Goal: Information Seeking & Learning: Understand process/instructions

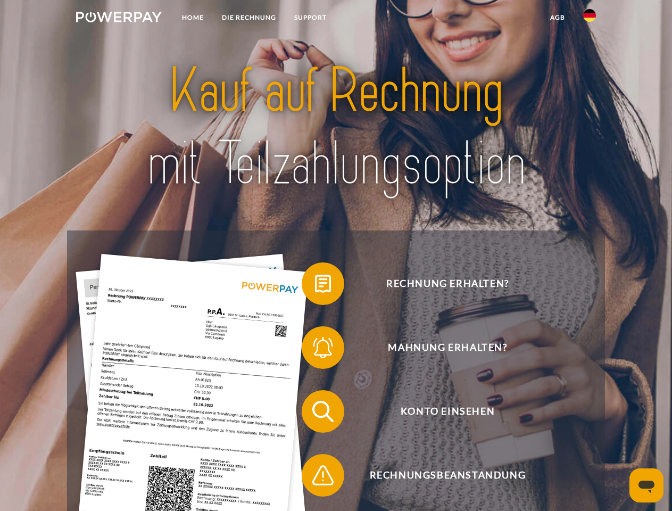
click at [119, 19] on img at bounding box center [119, 17] width 86 height 11
click at [590, 19] on img at bounding box center [589, 15] width 13 height 13
click at [557, 18] on link "agb" at bounding box center [557, 17] width 33 height 19
click at [315, 286] on span at bounding box center [306, 283] width 53 height 53
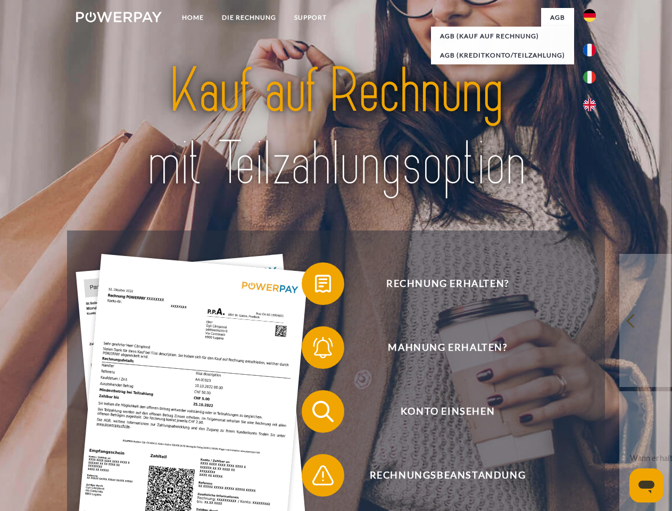
click at [315, 350] on span at bounding box center [306, 347] width 53 height 53
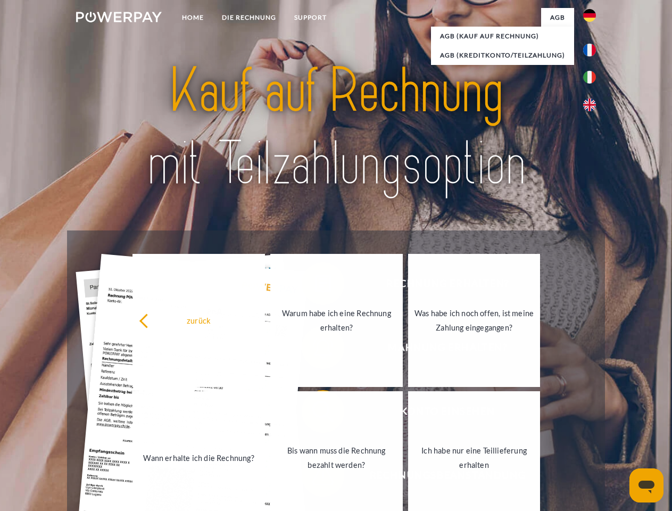
click at [315, 413] on link "Bis wann muss die Rechnung bezahlt werden?" at bounding box center [336, 457] width 132 height 133
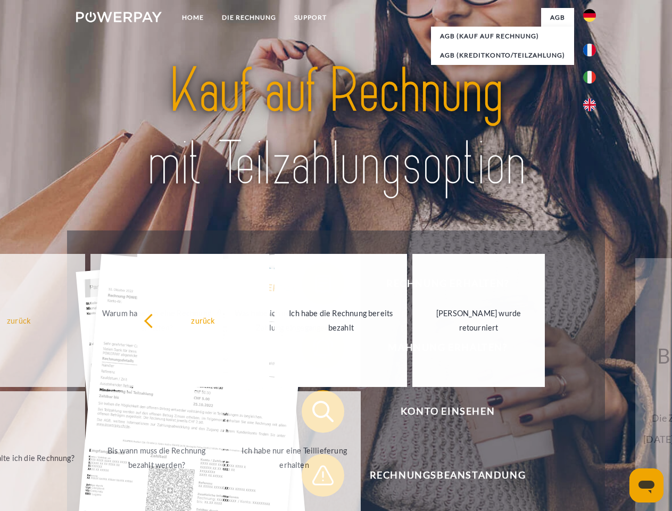
click at [315, 477] on span at bounding box center [306, 475] width 53 height 53
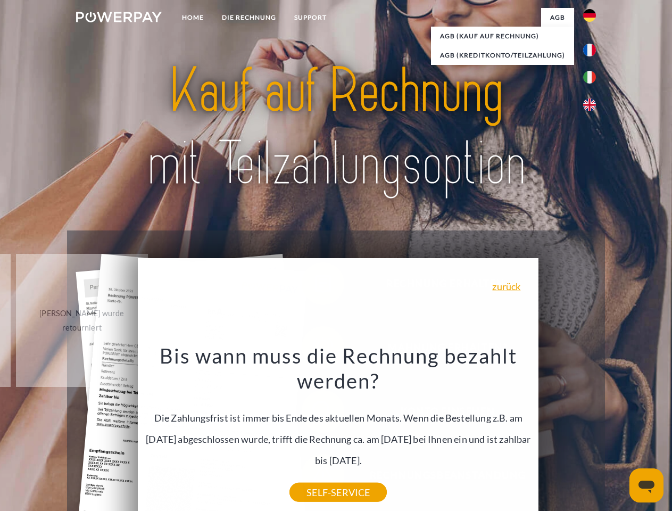
click at [647, 485] on icon "Messaging-Fenster öffnen" at bounding box center [647, 487] width 16 height 13
